Goal: Transaction & Acquisition: Subscribe to service/newsletter

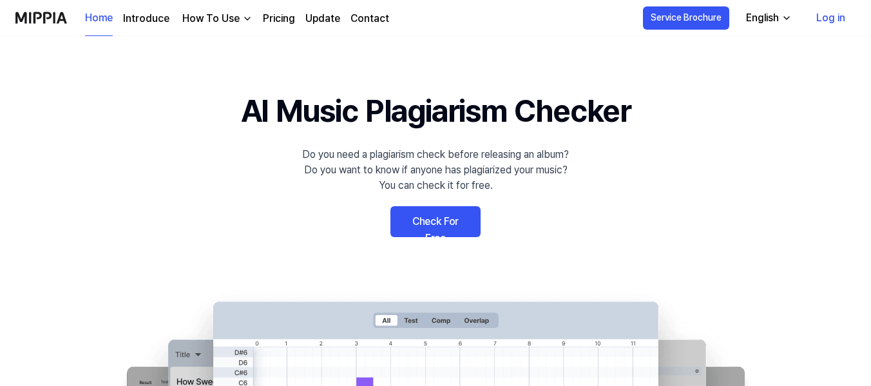
click at [450, 216] on link "Check For Free" at bounding box center [435, 221] width 90 height 31
click at [478, 227] on link "Check For Free" at bounding box center [435, 221] width 90 height 31
